Goal: Information Seeking & Learning: Learn about a topic

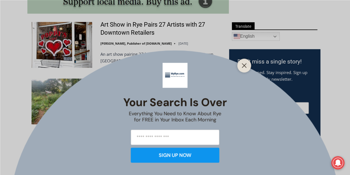
scroll to position [316, 0]
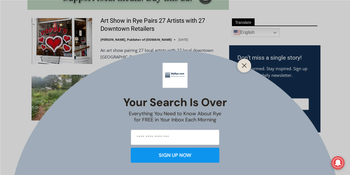
click at [245, 63] on icon "Close" at bounding box center [244, 65] width 5 height 5
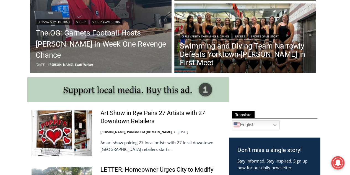
scroll to position [242, 0]
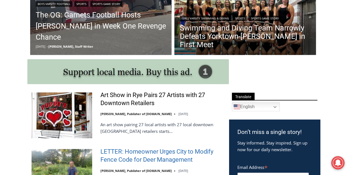
click at [133, 152] on link "LETTER: Homeowner Urges City to Modify Fence Code for Deer Management" at bounding box center [162, 156] width 122 height 16
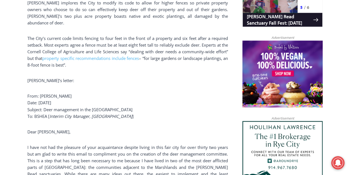
scroll to position [431, 0]
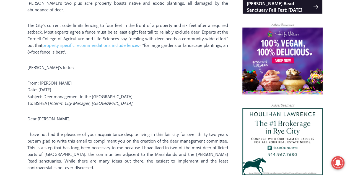
drag, startPoint x: 0, startPoint y: 0, endPoint x: 351, endPoint y: 51, distance: 354.6
